Goal: Check status: Check status

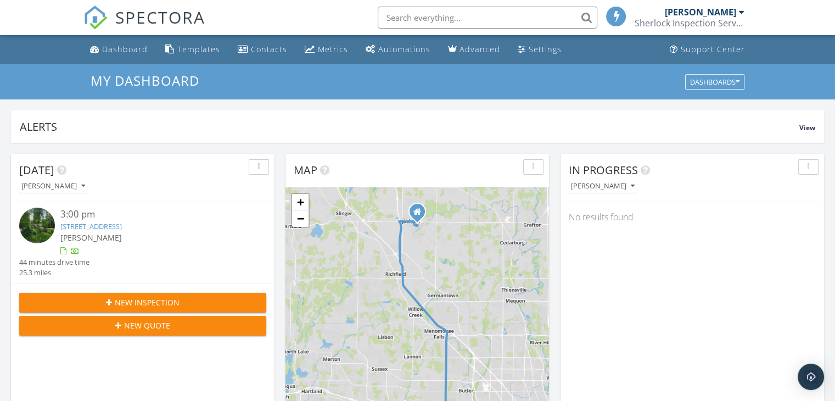
scroll to position [1016, 852]
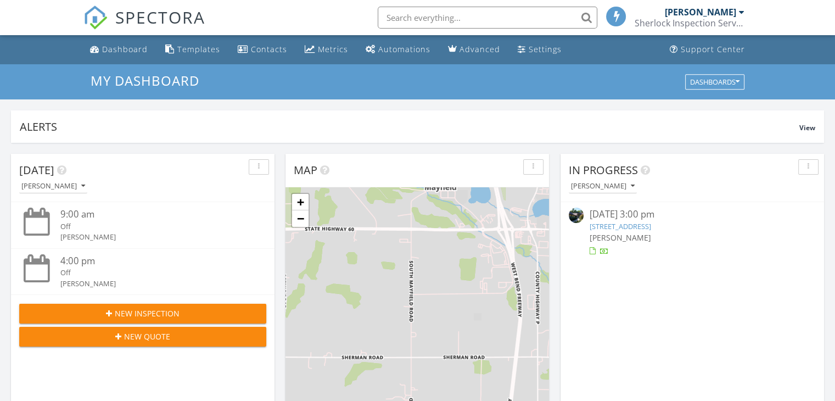
scroll to position [1016, 852]
click at [650, 224] on link "[STREET_ADDRESS]" at bounding box center [619, 226] width 61 height 10
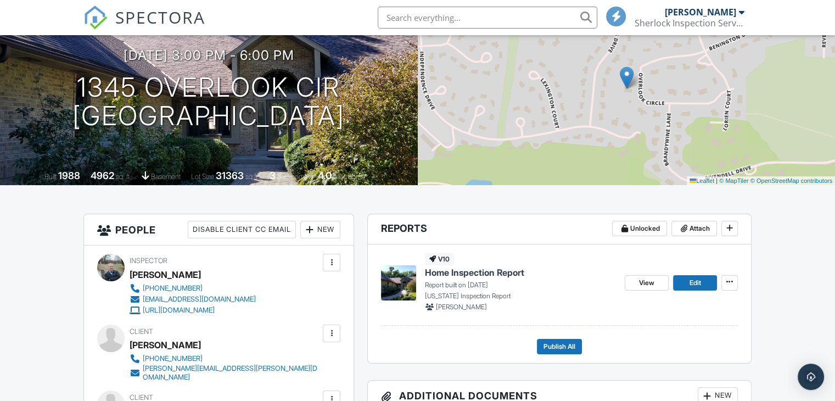
scroll to position [110, 0]
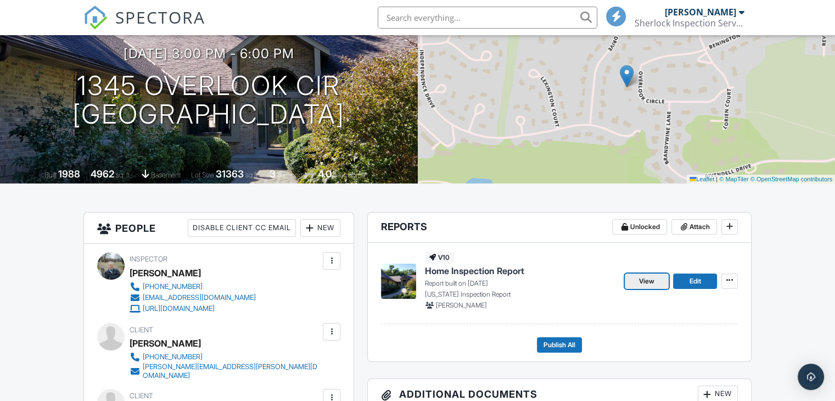
click at [642, 285] on span "View" at bounding box center [646, 280] width 15 height 11
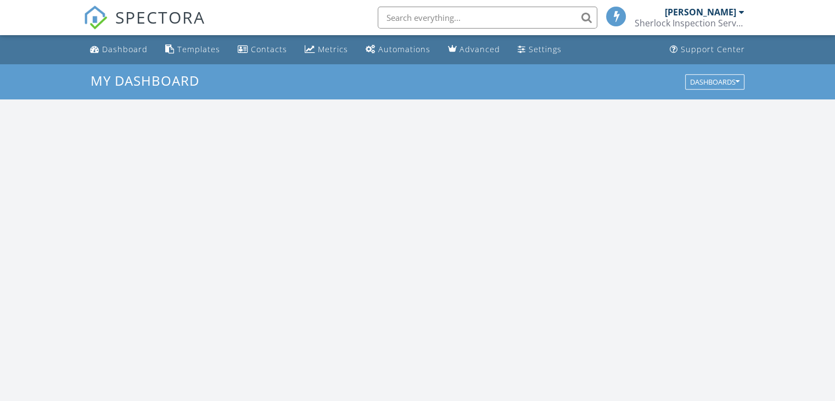
scroll to position [1016, 852]
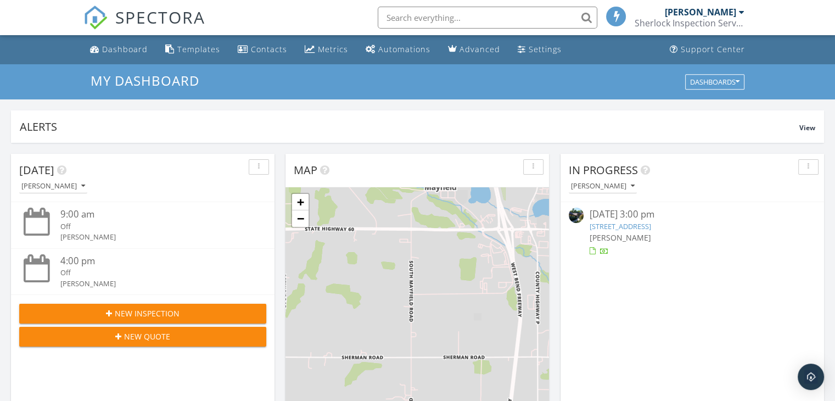
click at [637, 230] on link "[STREET_ADDRESS]" at bounding box center [619, 226] width 61 height 10
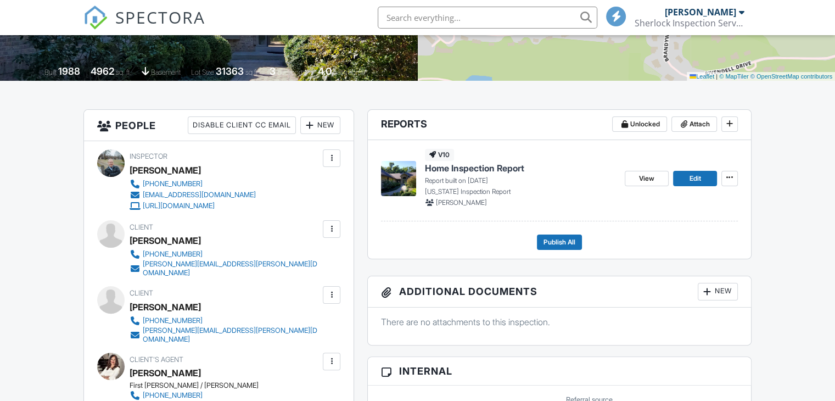
scroll to position [219, 0]
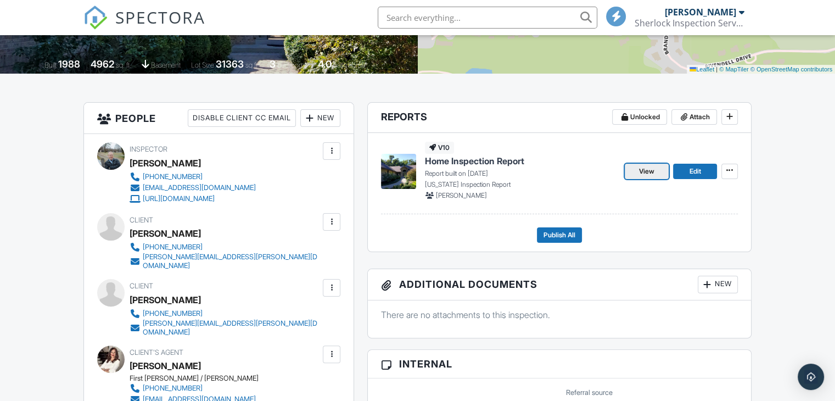
click at [643, 172] on span "View" at bounding box center [646, 171] width 15 height 11
